Goal: Find specific page/section: Find specific page/section

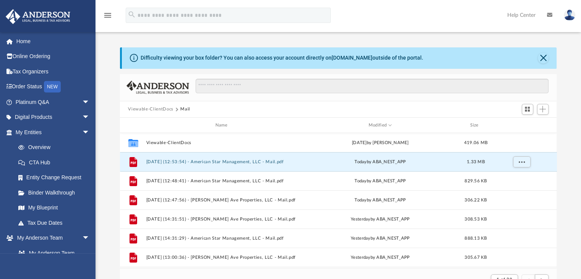
scroll to position [144, 431]
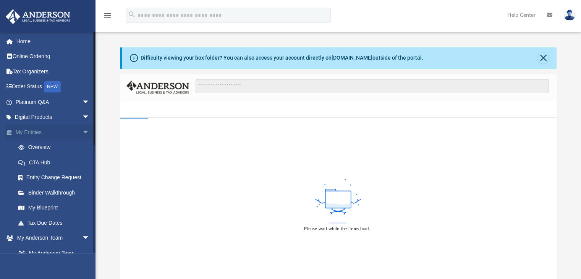
click at [82, 133] on span "arrow_drop_down" at bounding box center [89, 133] width 15 height 16
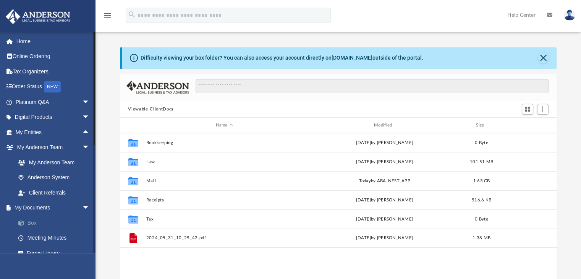
scroll to position [168, 431]
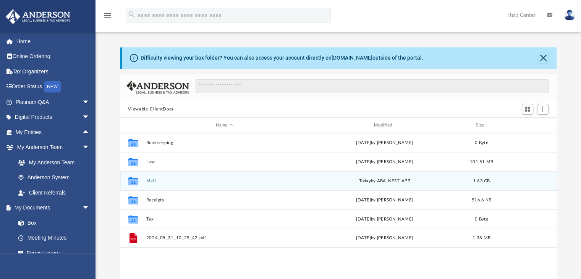
click at [149, 182] on button "Mail" at bounding box center [224, 181] width 157 height 5
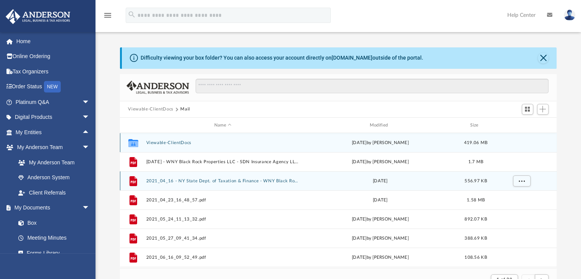
scroll to position [144, 431]
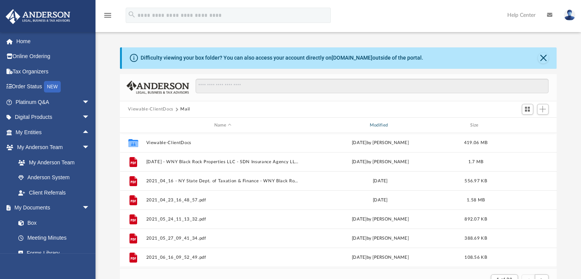
click at [388, 124] on div "Modified" at bounding box center [380, 125] width 154 height 7
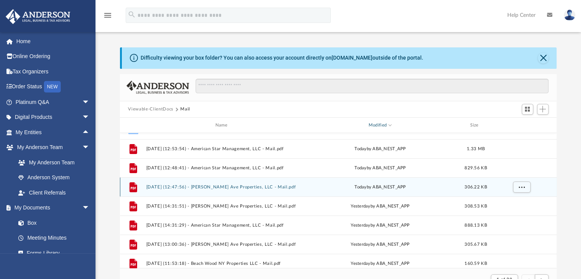
scroll to position [0, 0]
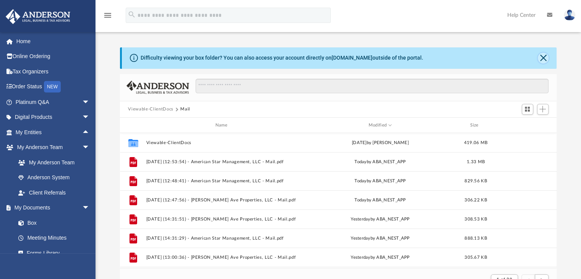
click at [542, 62] on button "Close" at bounding box center [543, 58] width 11 height 11
